Goal: Communication & Community: Answer question/provide support

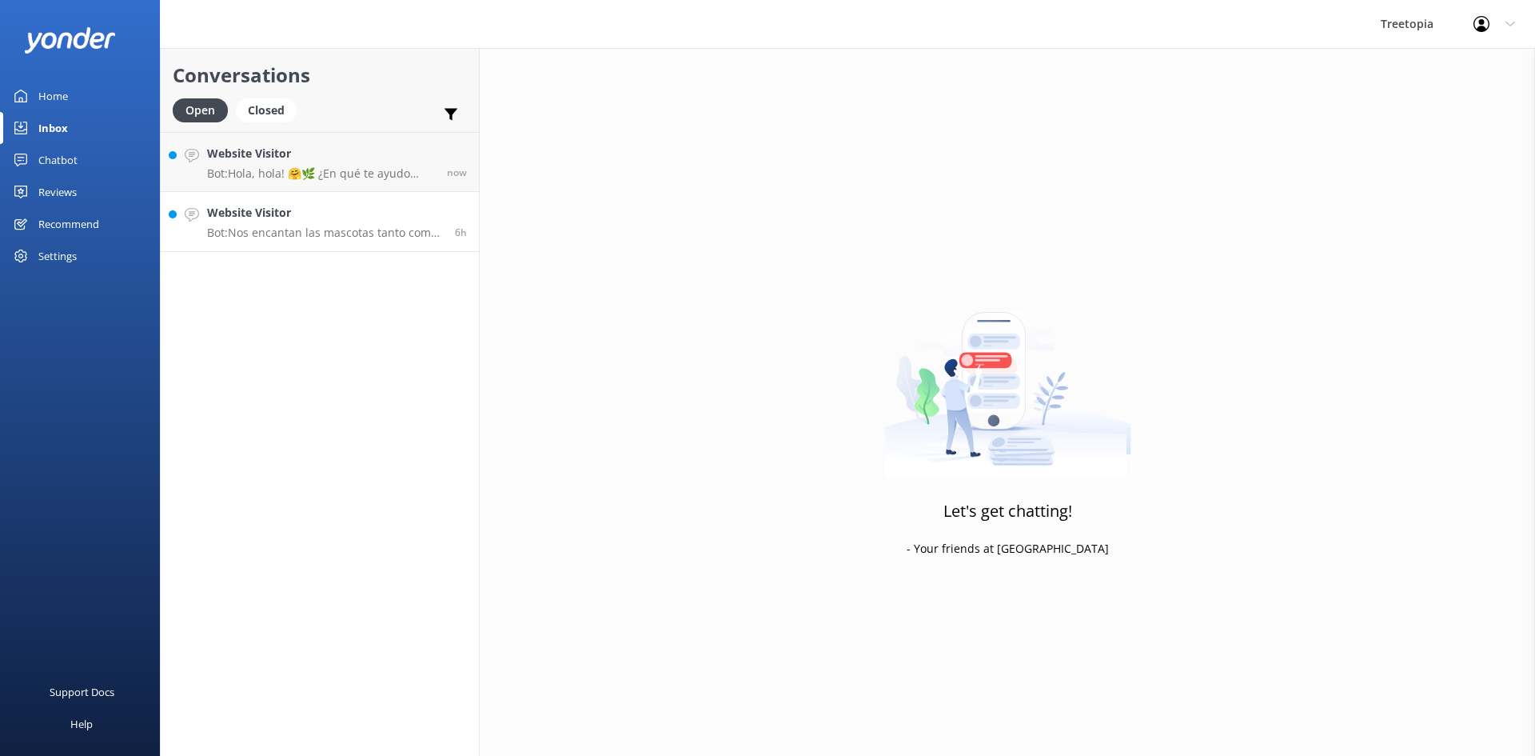
click at [292, 233] on p "Bot: Nos encantan las mascotas tanto como a ti, pero para mantener el equilibri…" at bounding box center [325, 232] width 236 height 14
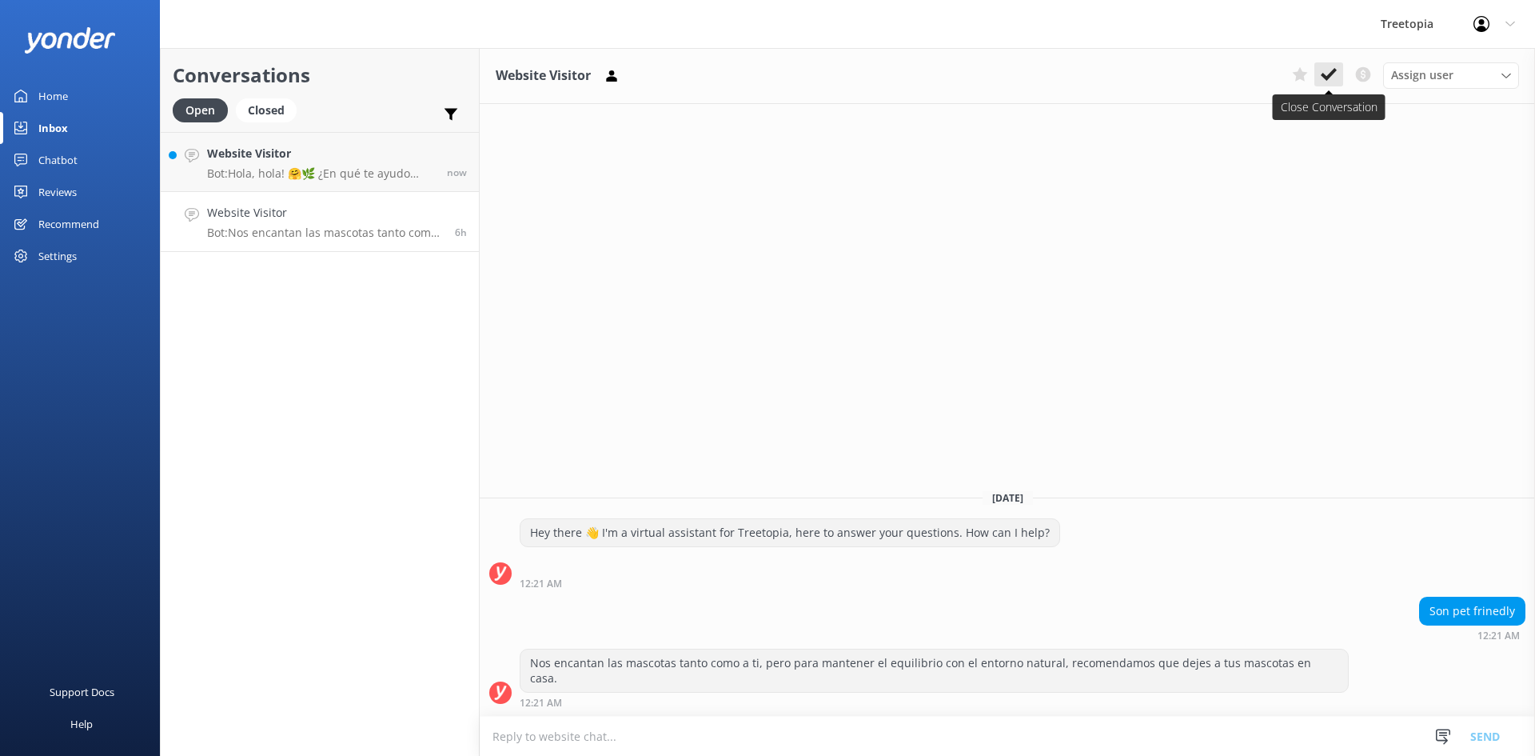
click at [1320, 80] on button at bounding box center [1329, 74] width 29 height 24
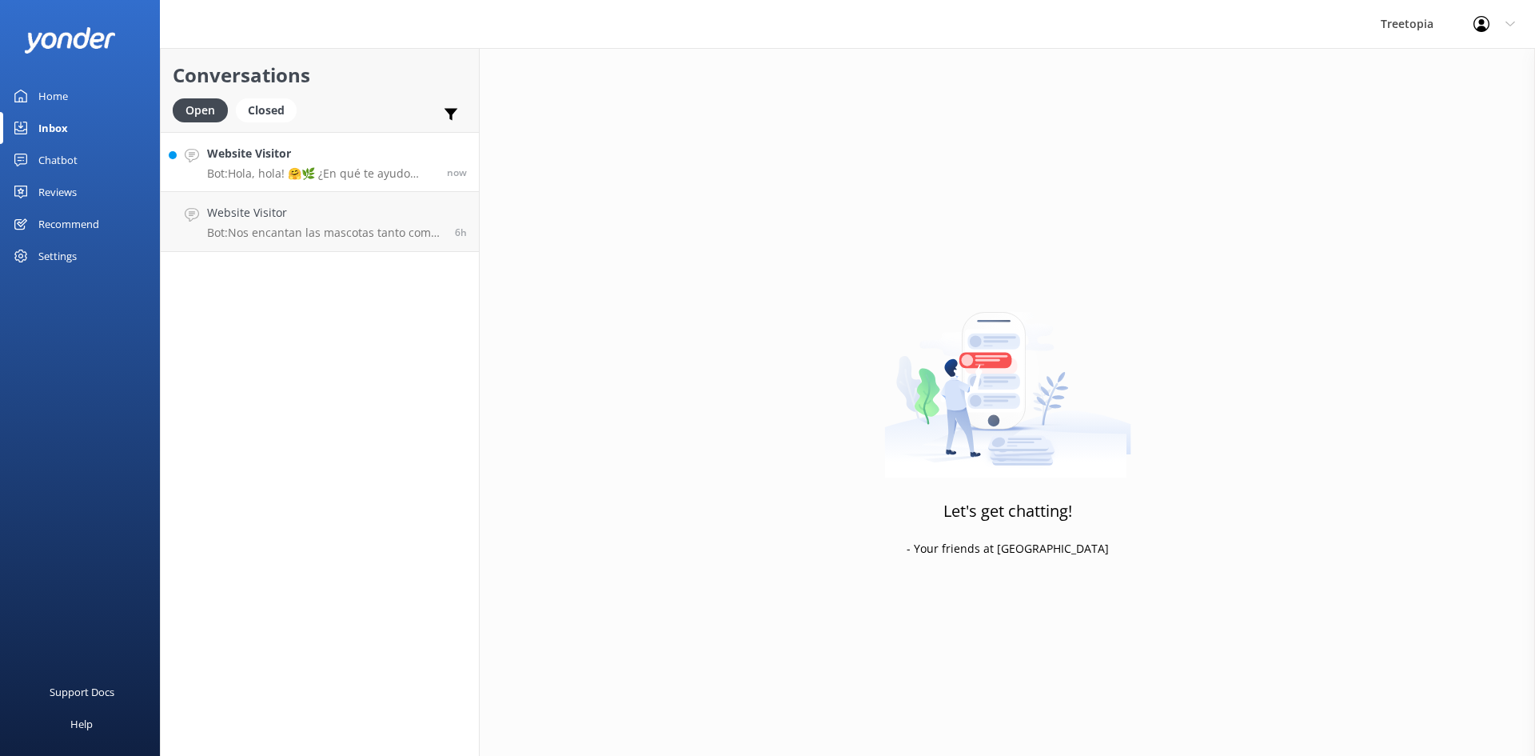
click at [264, 174] on p "Bot: Hola, hola! 🤗🌿 ¿En qué te ayudo [DATE]? ¡Estoy lista para la aventura! 🚀." at bounding box center [321, 173] width 228 height 14
